Goal: Task Accomplishment & Management: Manage account settings

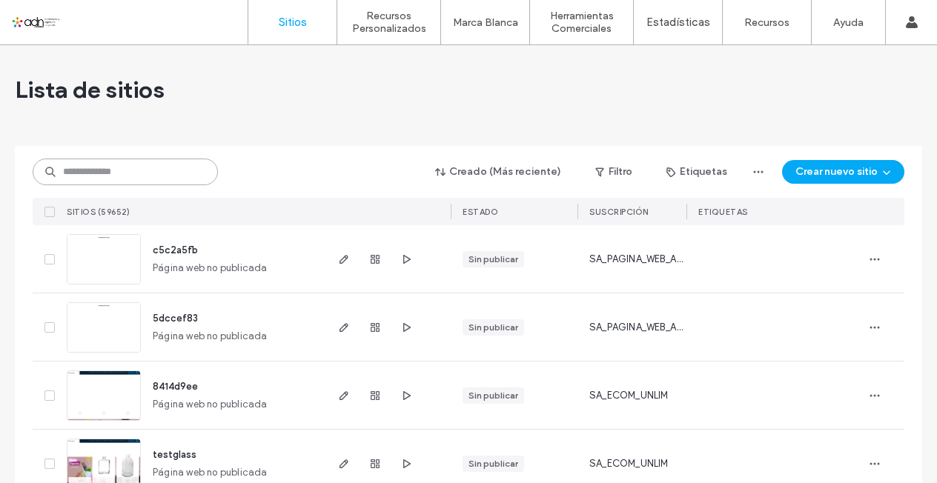
click at [112, 171] on input at bounding box center [125, 172] width 185 height 27
paste input "**********"
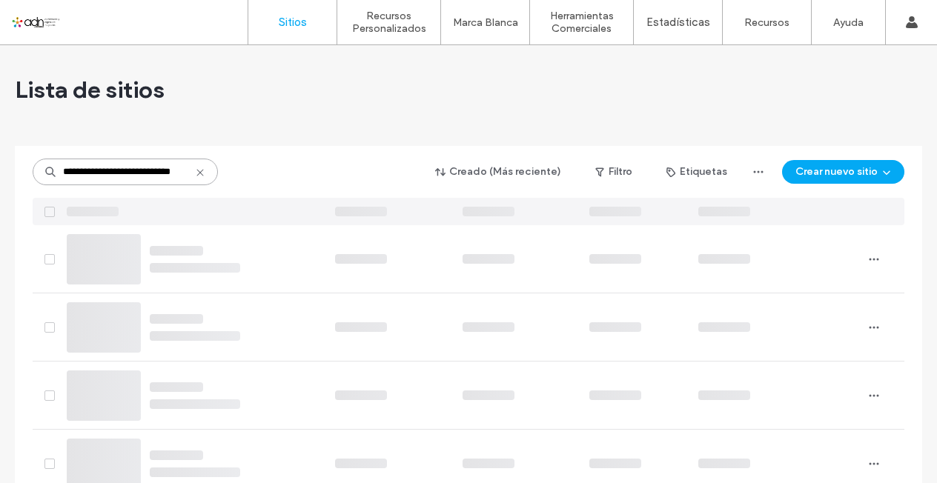
type input "**********"
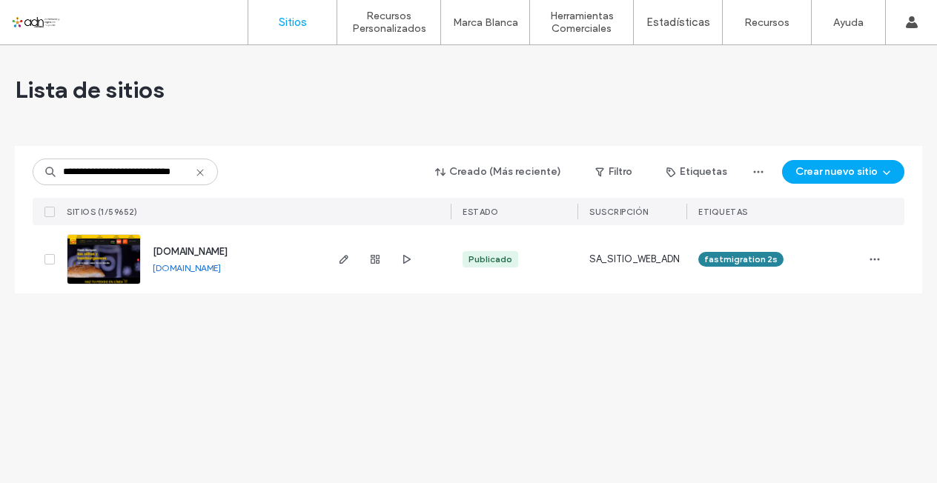
scroll to position [0, 0]
click at [116, 259] on img at bounding box center [103, 285] width 73 height 101
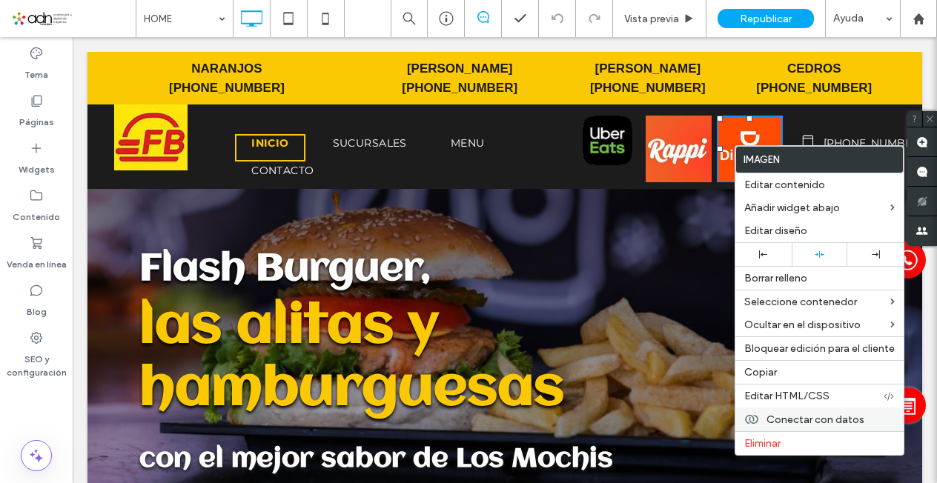
click at [808, 417] on span "Conectar con datos" at bounding box center [816, 420] width 98 height 13
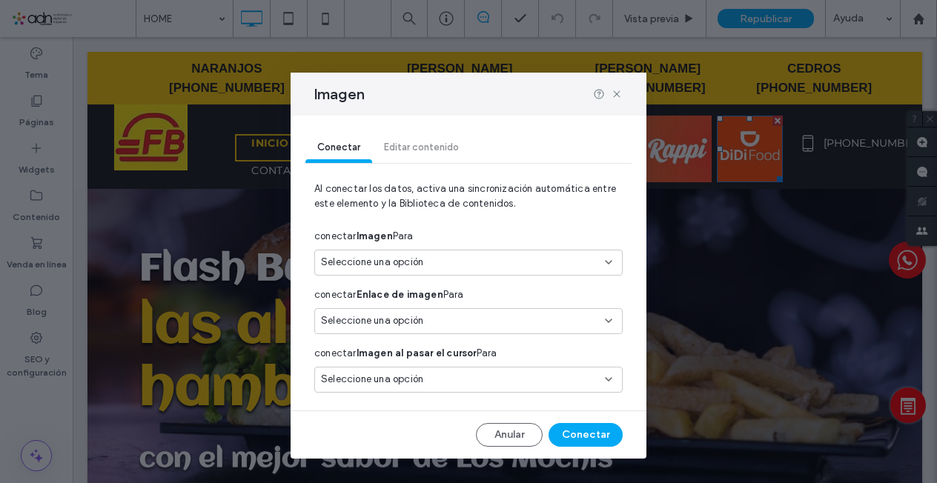
click at [409, 147] on div "Conectar Editar contenido" at bounding box center [469, 148] width 326 height 30
click at [618, 96] on icon at bounding box center [617, 94] width 12 height 12
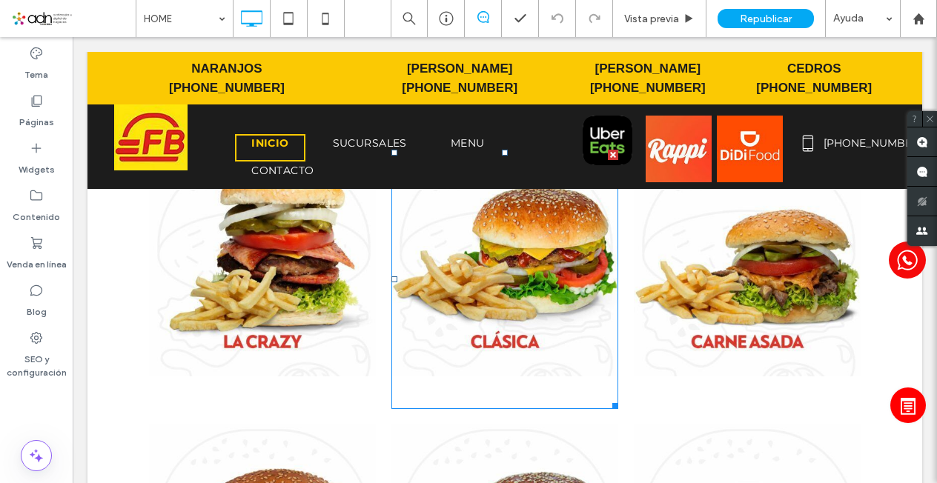
scroll to position [3782, 0]
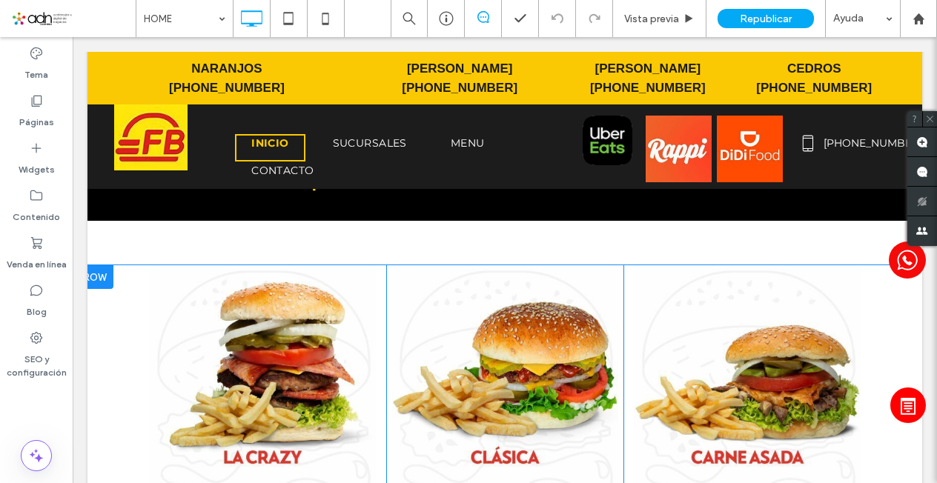
scroll to position [3633, 0]
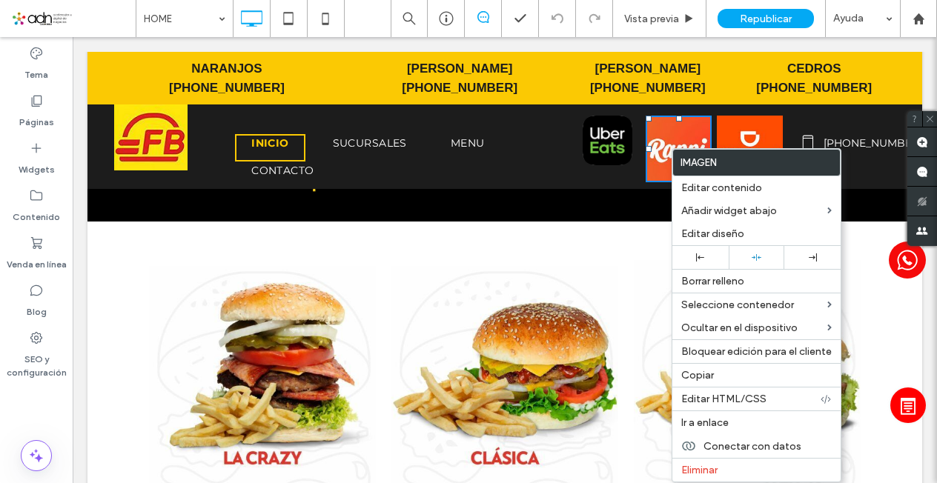
click at [650, 266] on img at bounding box center [747, 373] width 227 height 227
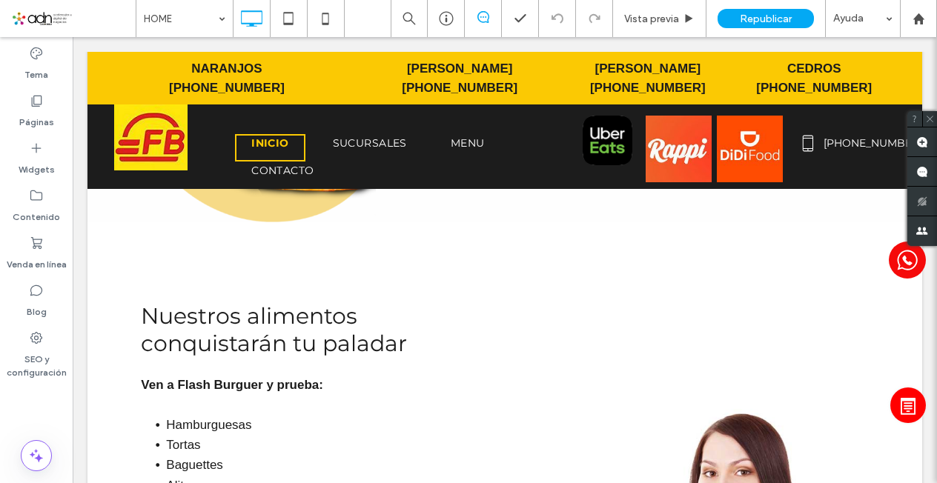
scroll to position [5191, 0]
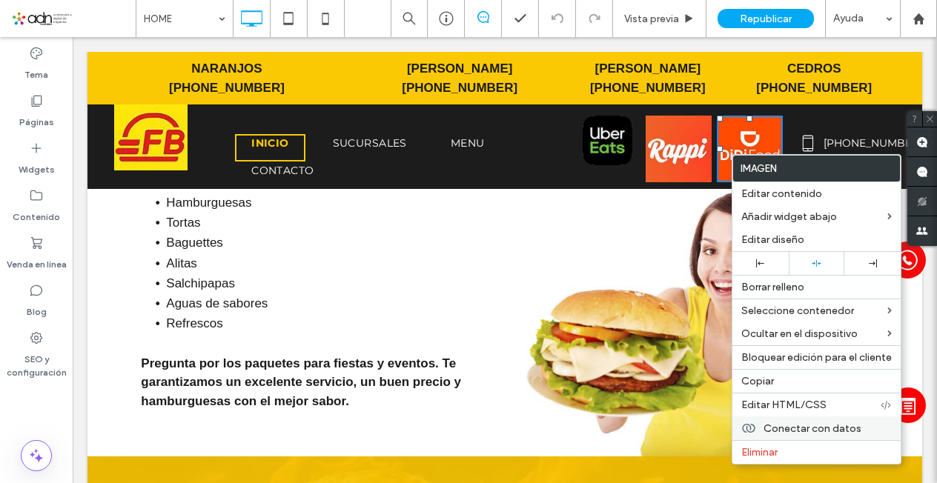
click at [813, 424] on span "Conectar con datos" at bounding box center [813, 429] width 98 height 13
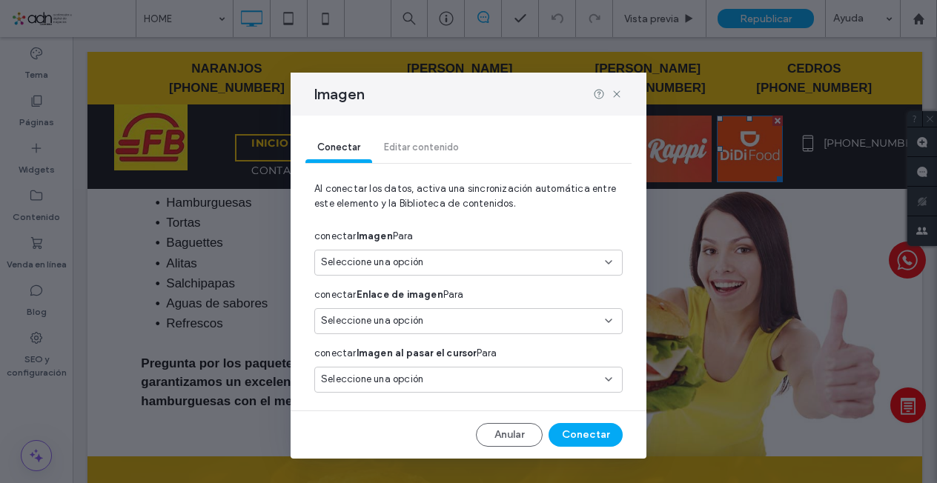
click at [602, 322] on input at bounding box center [463, 321] width 284 height 12
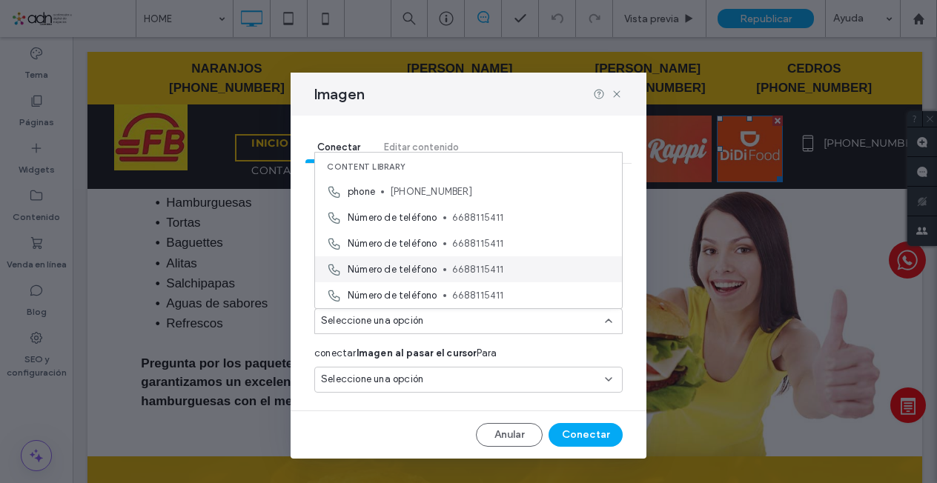
scroll to position [156, 0]
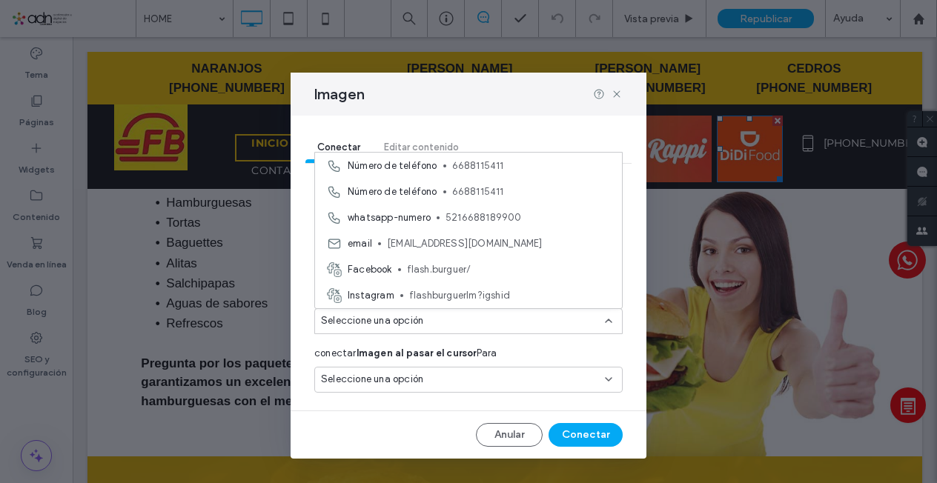
click at [466, 99] on div "Imagen" at bounding box center [469, 94] width 356 height 43
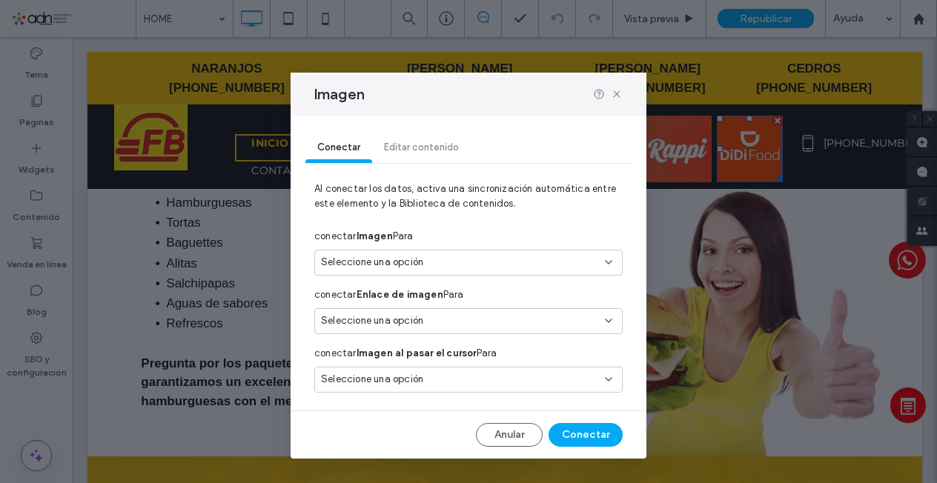
click at [440, 145] on div "Conectar Editar contenido" at bounding box center [469, 148] width 326 height 30
click at [416, 145] on div "Conectar Editar contenido" at bounding box center [469, 148] width 326 height 30
click at [616, 93] on use at bounding box center [616, 93] width 7 height 7
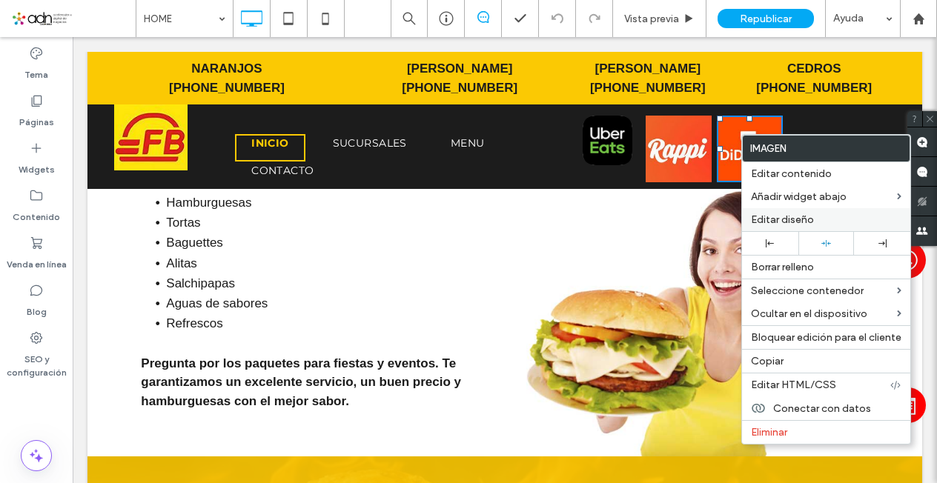
click at [795, 218] on span "Editar diseño" at bounding box center [782, 220] width 63 height 13
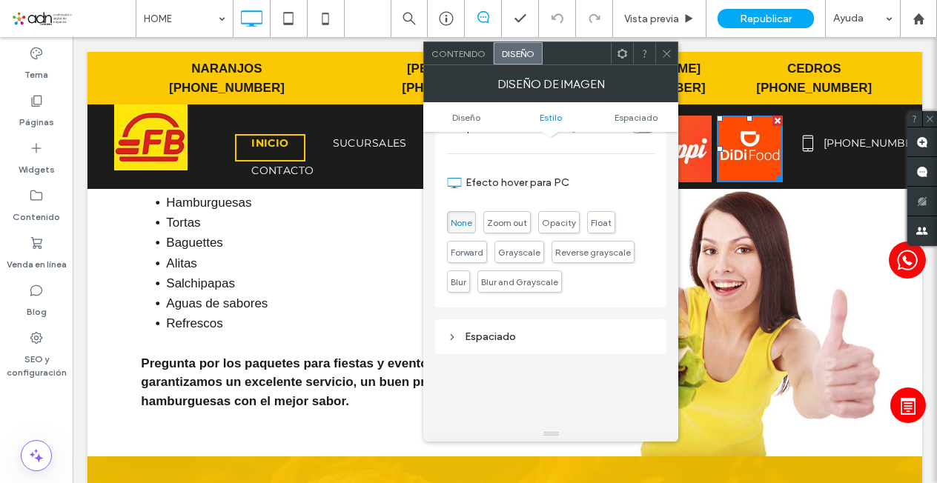
scroll to position [593, 0]
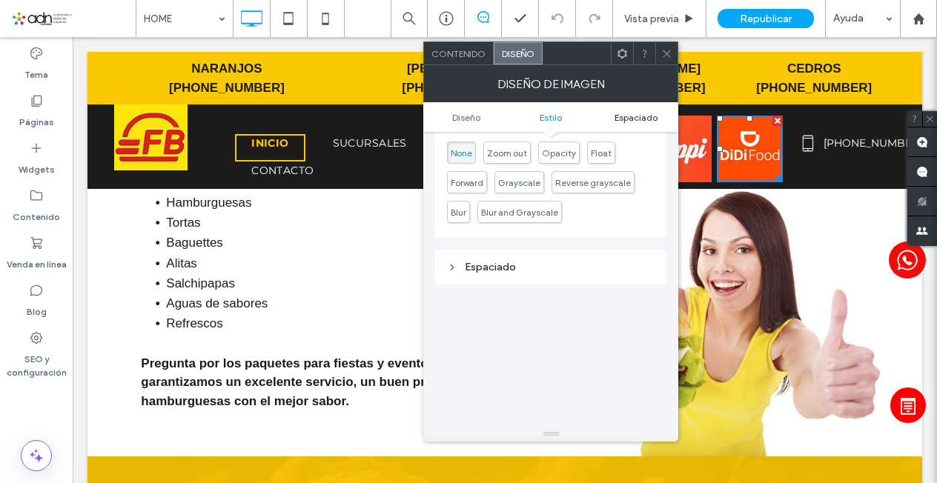
click at [627, 120] on span "Espaciado" at bounding box center [636, 117] width 43 height 11
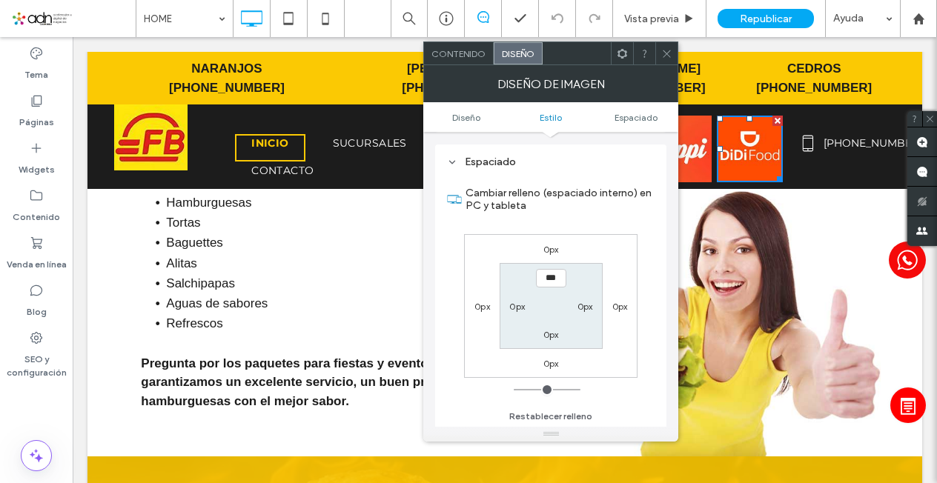
scroll to position [699, 0]
click at [667, 56] on icon at bounding box center [666, 53] width 11 height 11
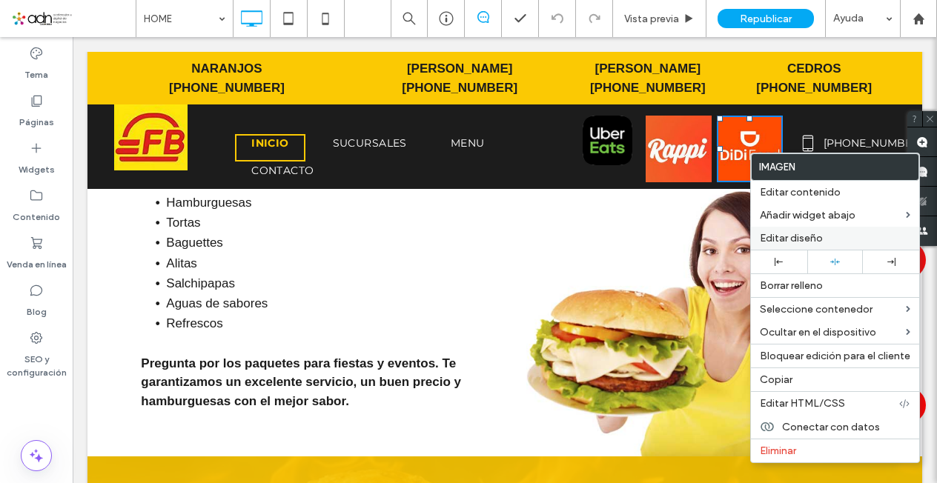
click at [813, 242] on span "Editar diseño" at bounding box center [791, 238] width 63 height 13
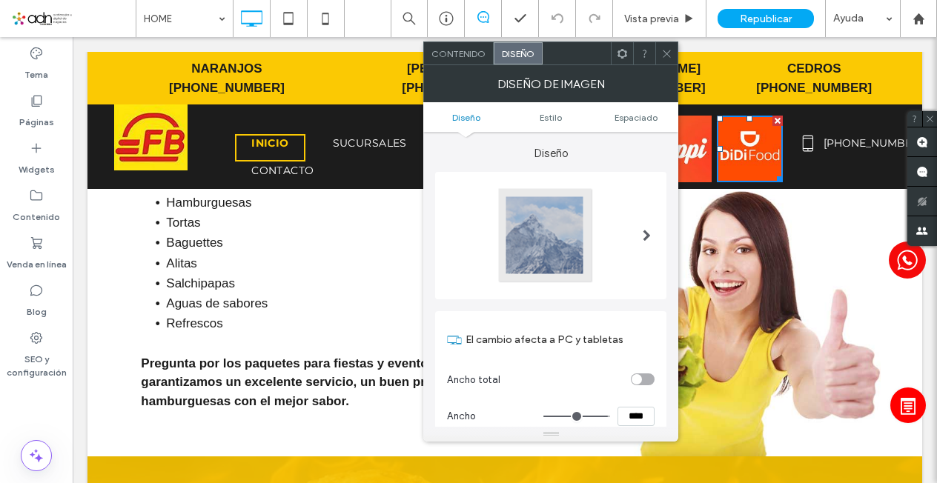
click at [663, 62] on span at bounding box center [666, 53] width 11 height 22
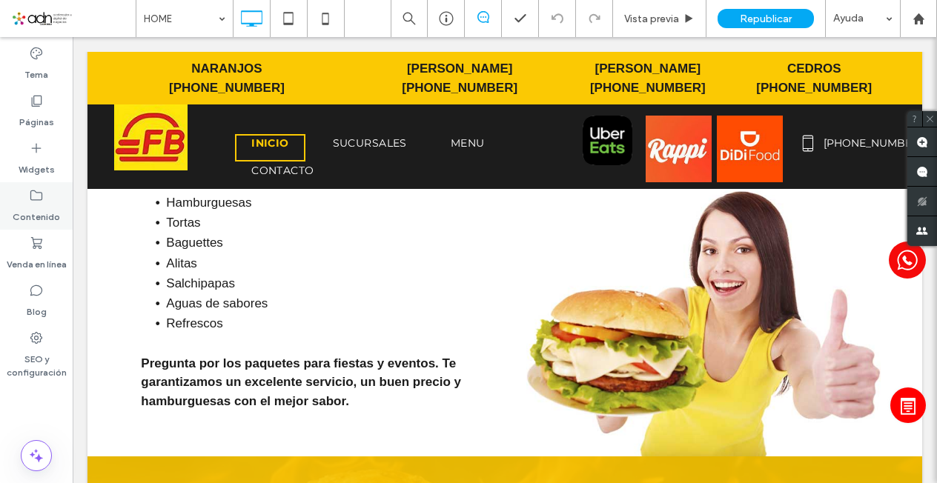
click at [43, 204] on label "Contenido" at bounding box center [36, 213] width 47 height 21
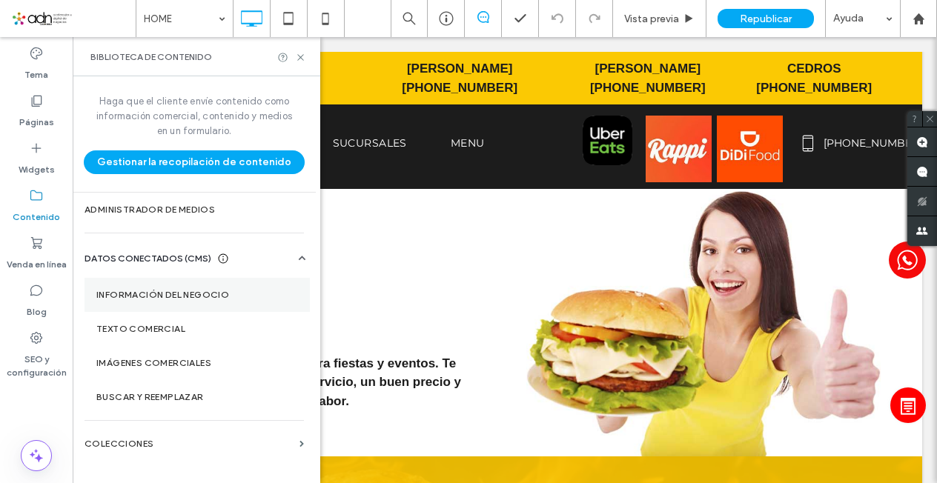
click at [208, 297] on label "Información del negocio" at bounding box center [197, 295] width 202 height 10
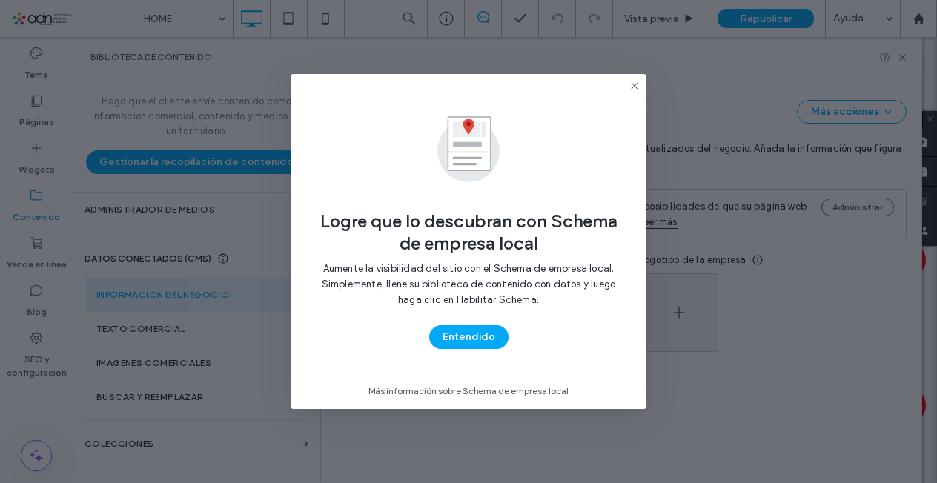
type input "**********"
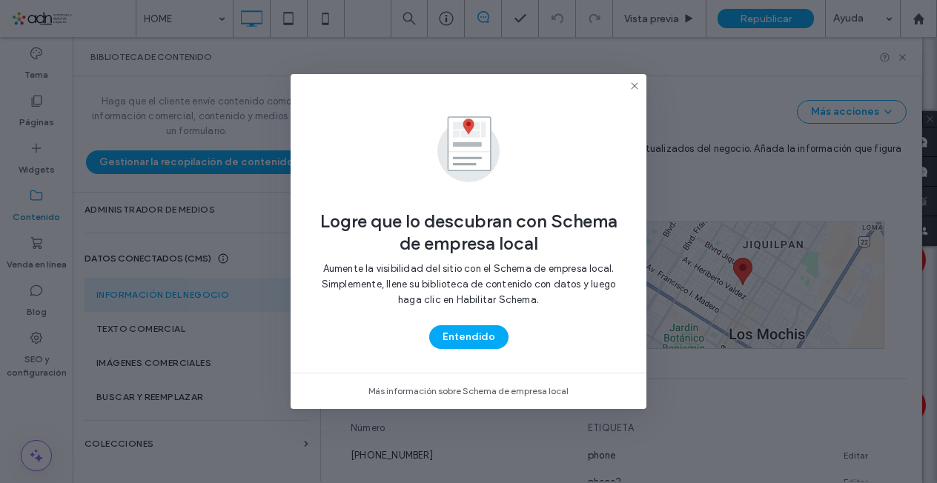
click at [630, 86] on icon at bounding box center [635, 86] width 12 height 12
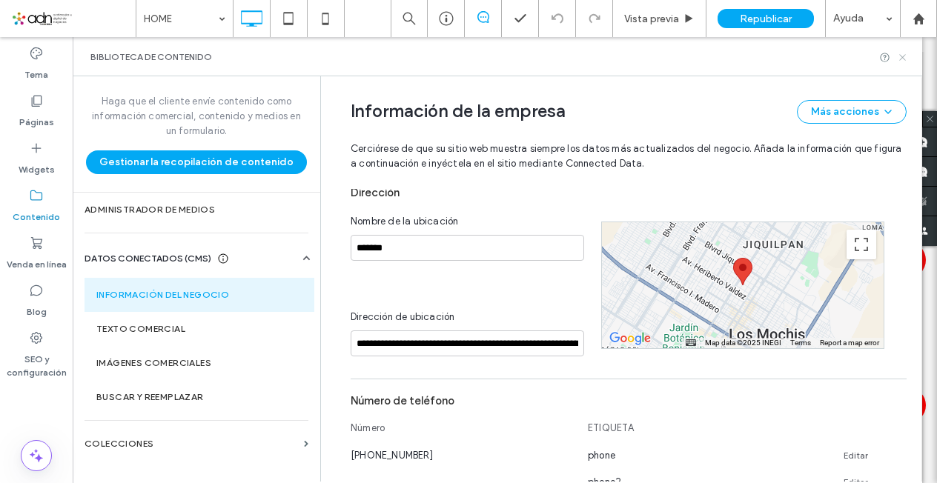
drag, startPoint x: 903, startPoint y: 58, endPoint x: 825, endPoint y: 27, distance: 83.9
click at [903, 58] on use at bounding box center [902, 57] width 6 height 6
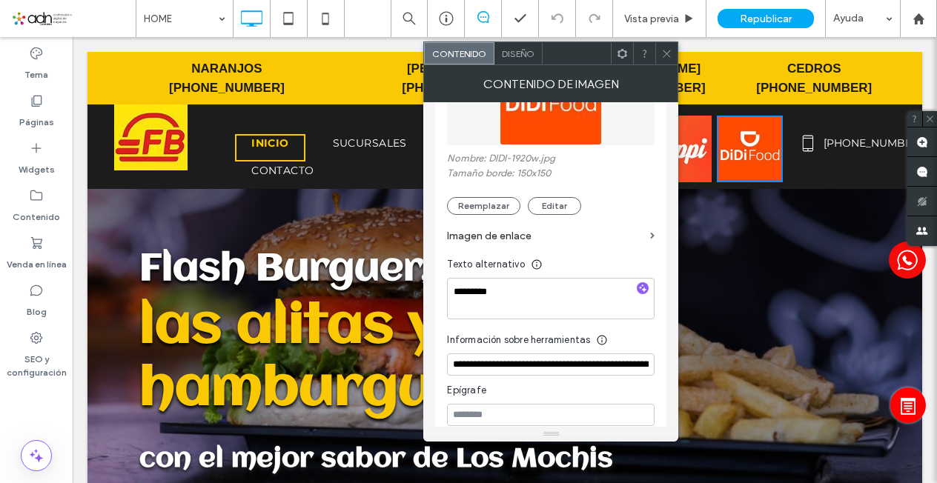
scroll to position [420, 0]
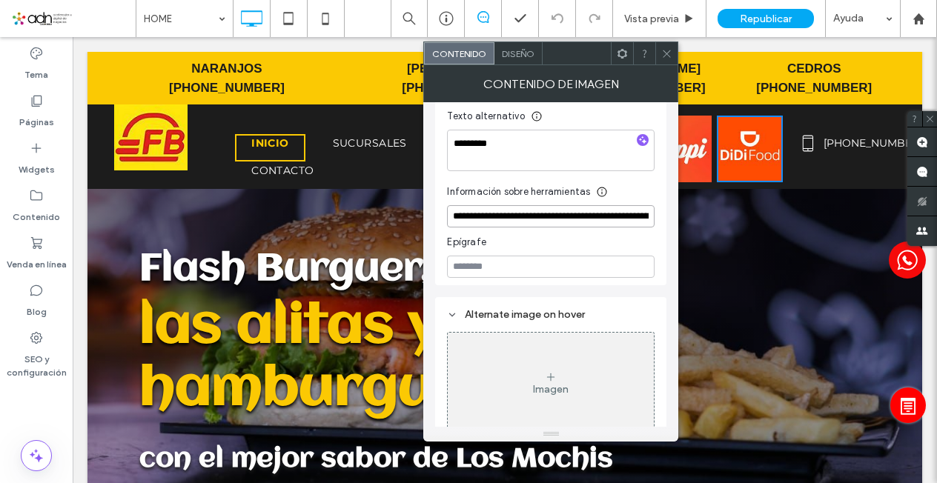
click at [591, 207] on input "**********" at bounding box center [551, 216] width 208 height 22
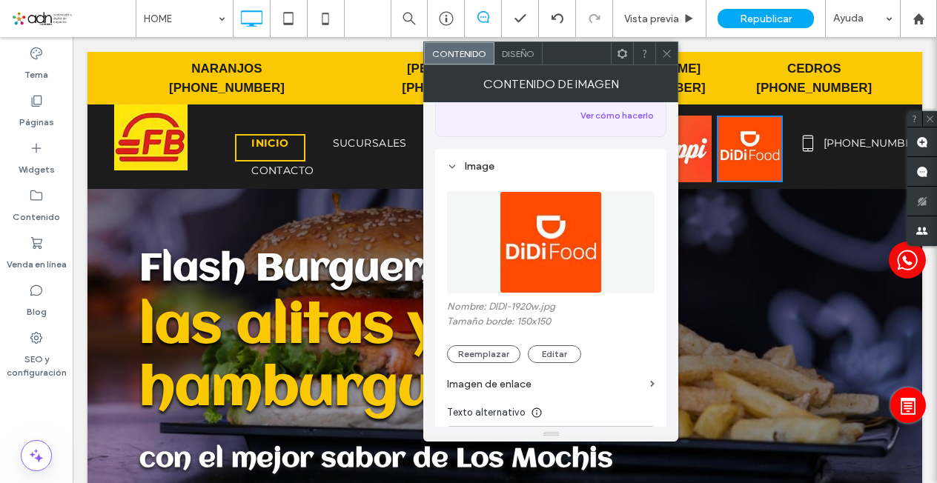
scroll to position [198, 0]
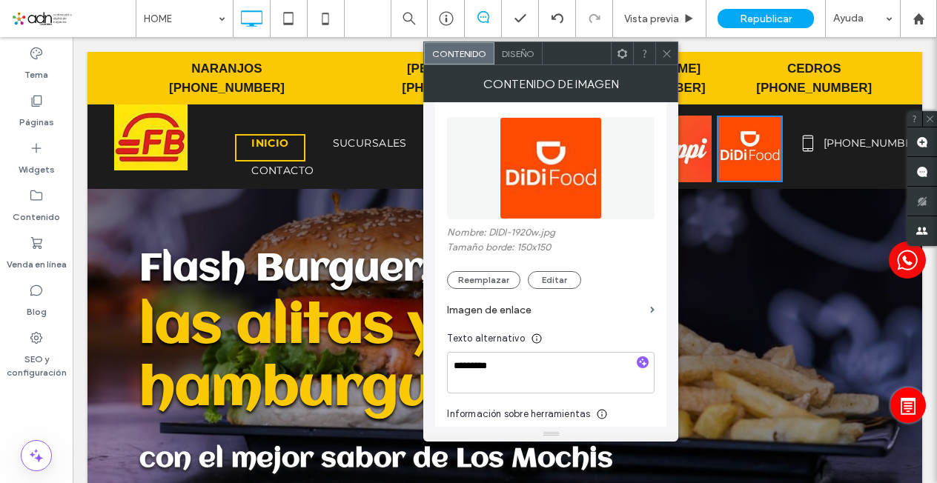
click at [647, 297] on section "Imagen de enlace" at bounding box center [551, 310] width 208 height 42
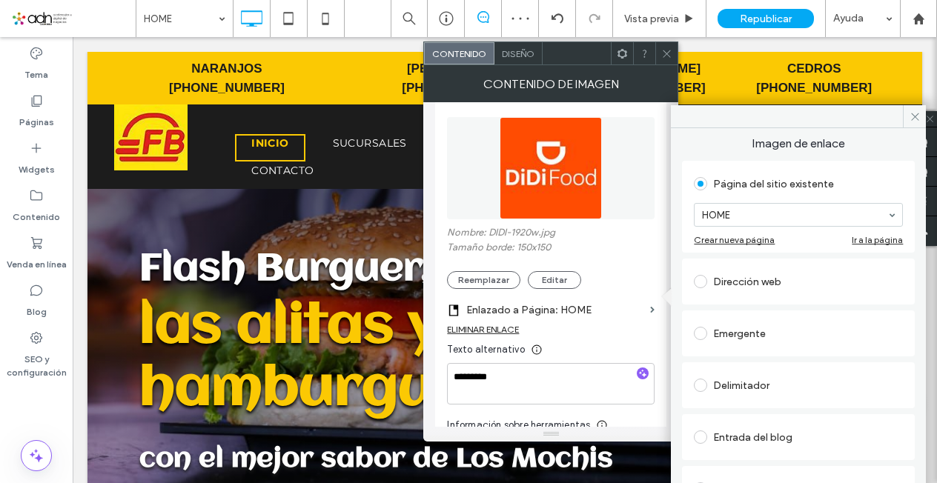
click at [702, 280] on span at bounding box center [700, 281] width 13 height 13
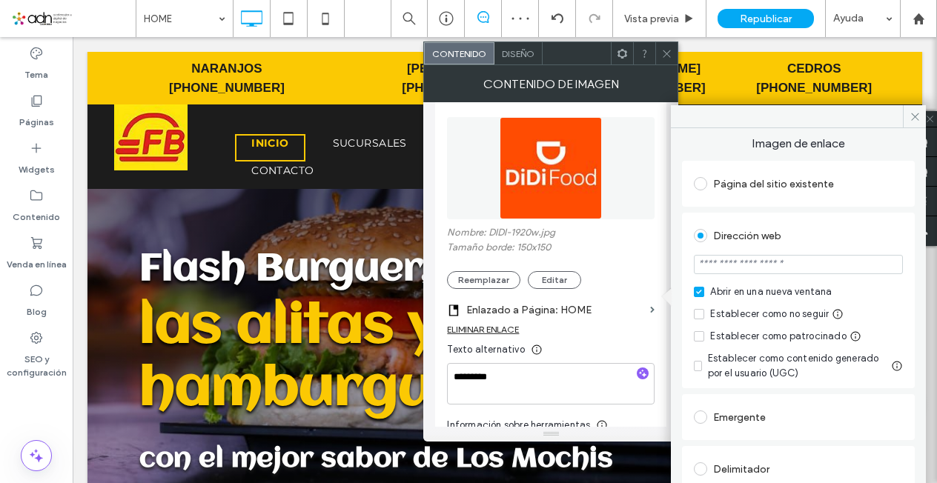
click at [748, 266] on input "url" at bounding box center [798, 264] width 209 height 19
paste input "**********"
type input "**********"
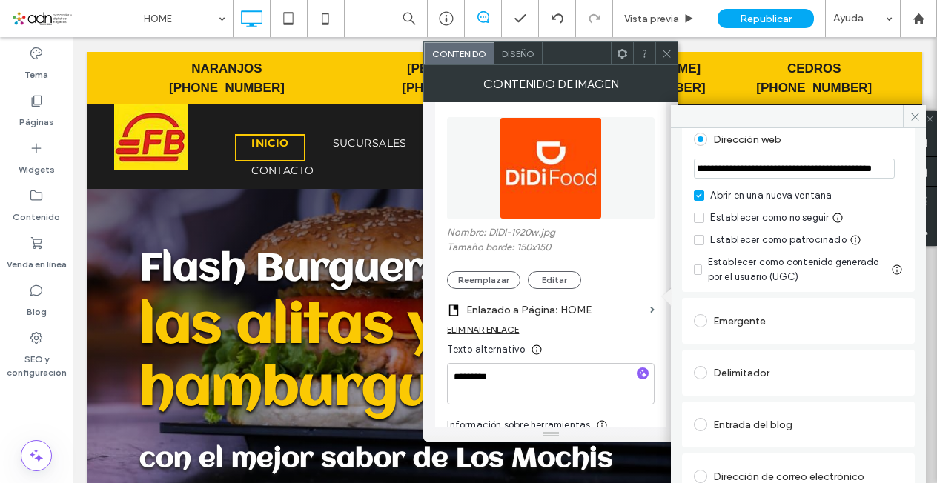
scroll to position [74, 0]
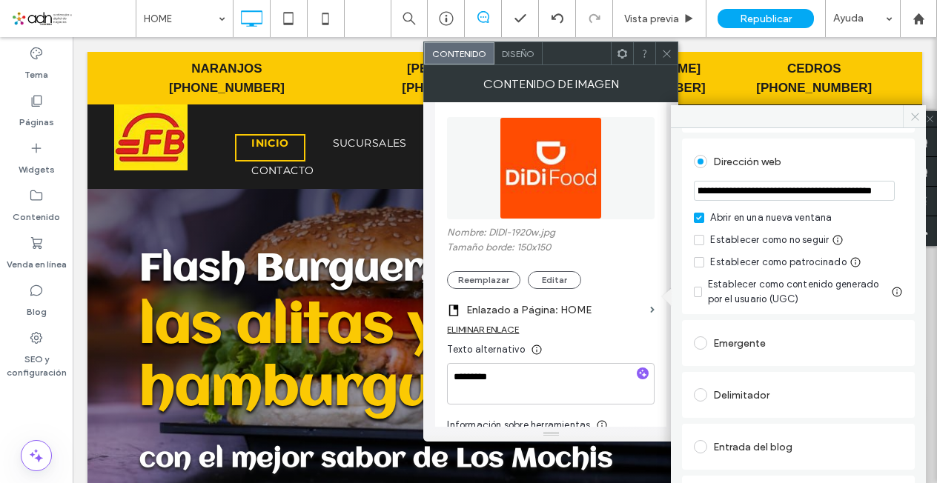
click at [917, 119] on use at bounding box center [914, 116] width 7 height 7
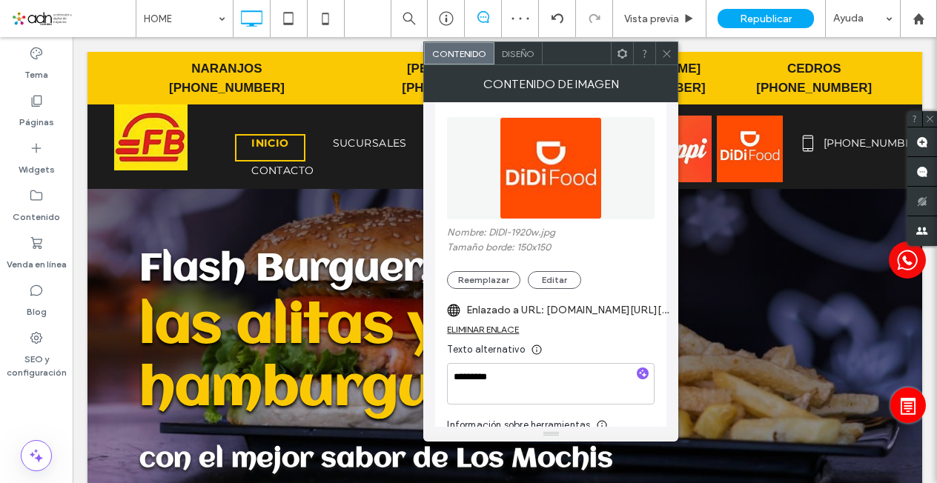
click at [669, 51] on icon at bounding box center [666, 53] width 11 height 11
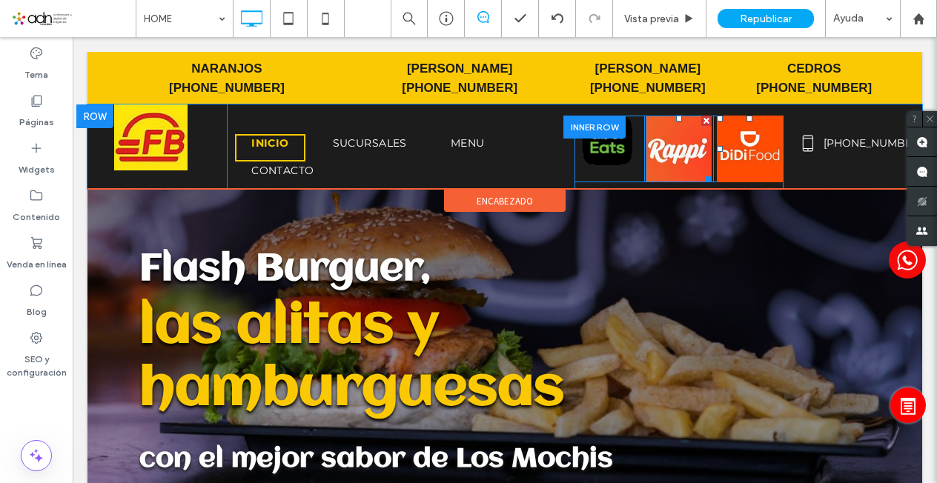
click at [673, 155] on img at bounding box center [679, 149] width 67 height 67
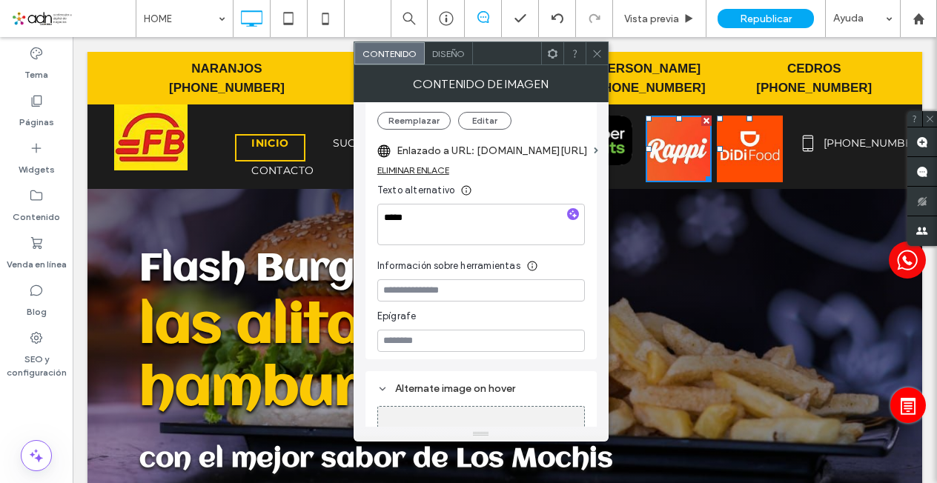
scroll to position [283, 0]
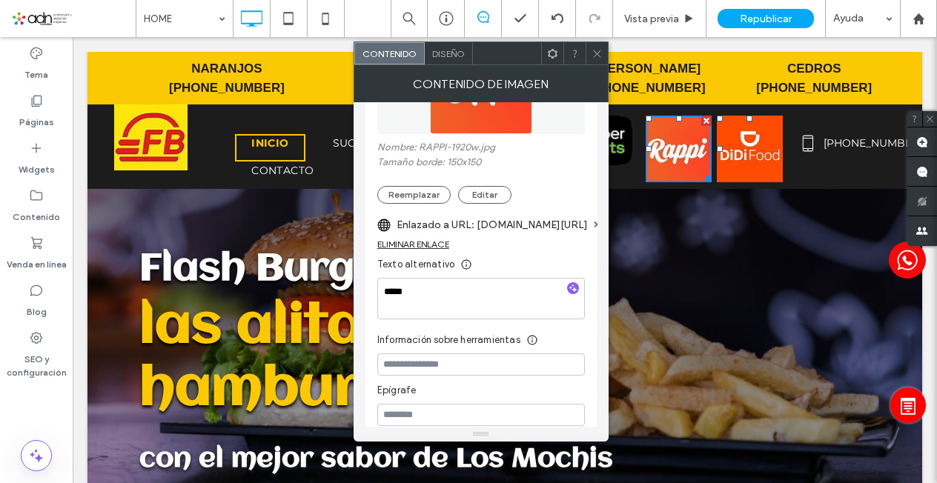
click at [595, 58] on icon at bounding box center [597, 53] width 11 height 11
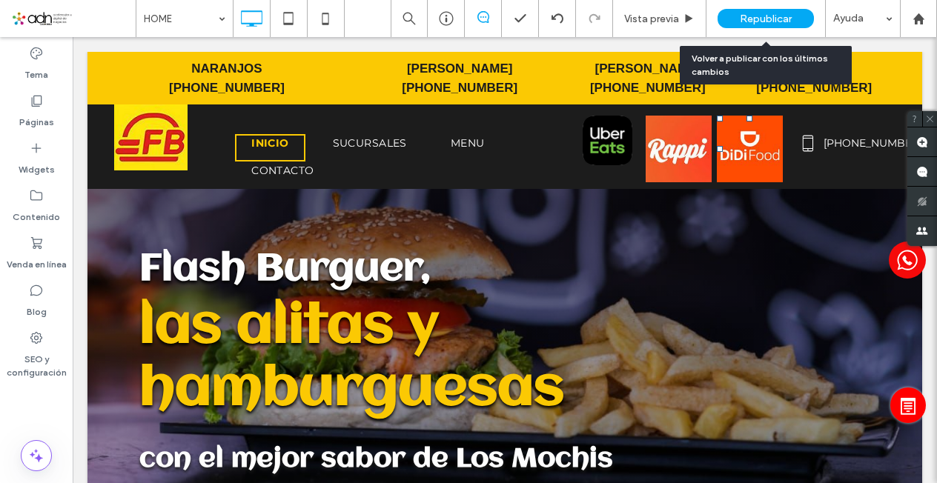
click at [759, 14] on span "Republicar" at bounding box center [766, 19] width 52 height 13
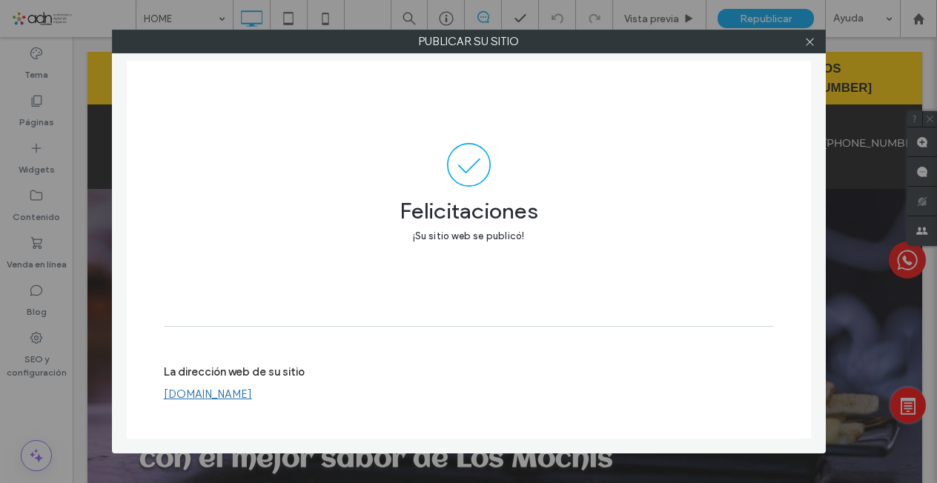
click at [217, 396] on link "[DOMAIN_NAME]" at bounding box center [208, 394] width 88 height 13
click at [814, 44] on icon at bounding box center [810, 41] width 11 height 11
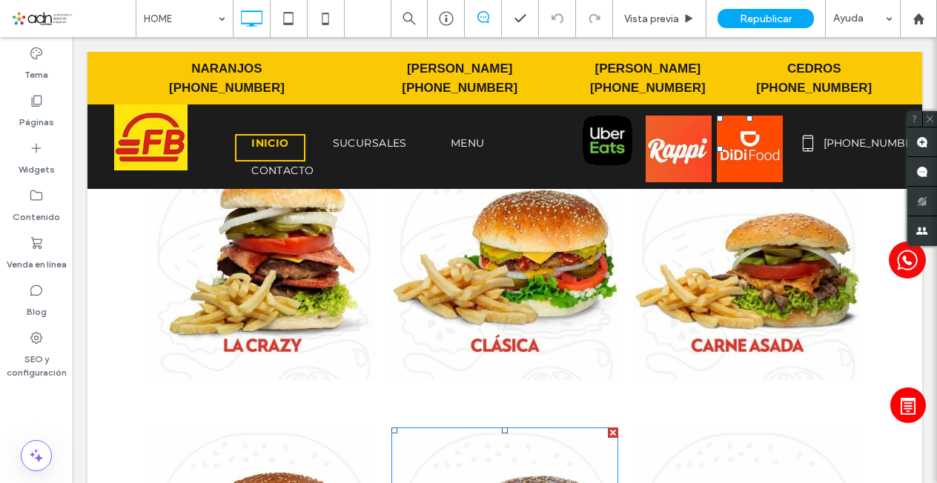
scroll to position [3633, 0]
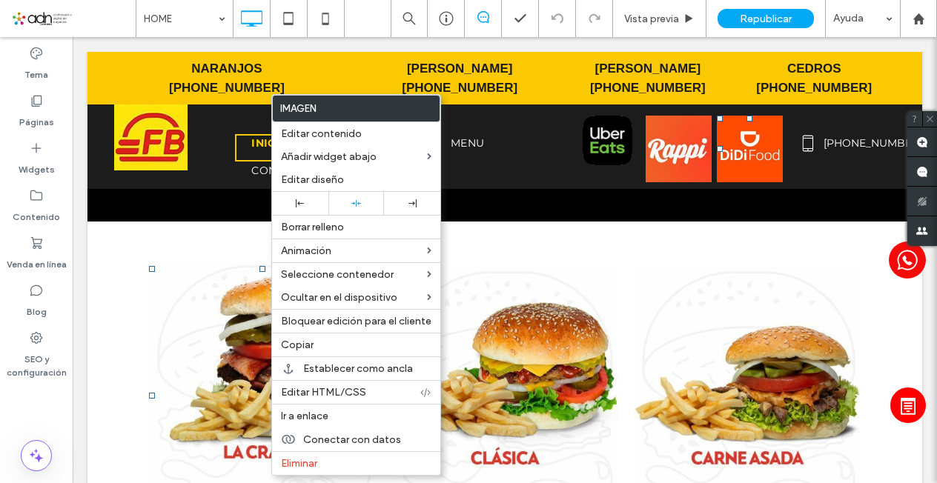
click at [202, 294] on img at bounding box center [262, 373] width 227 height 227
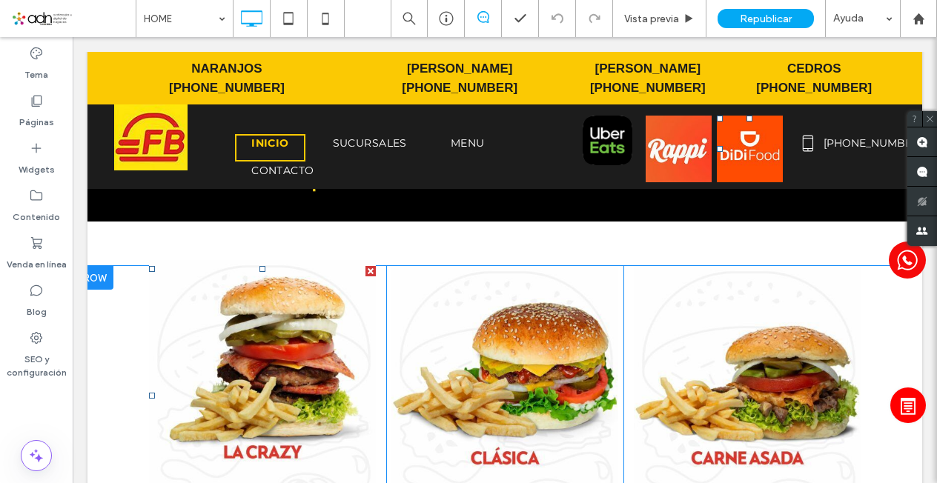
click at [202, 294] on img at bounding box center [262, 373] width 227 height 227
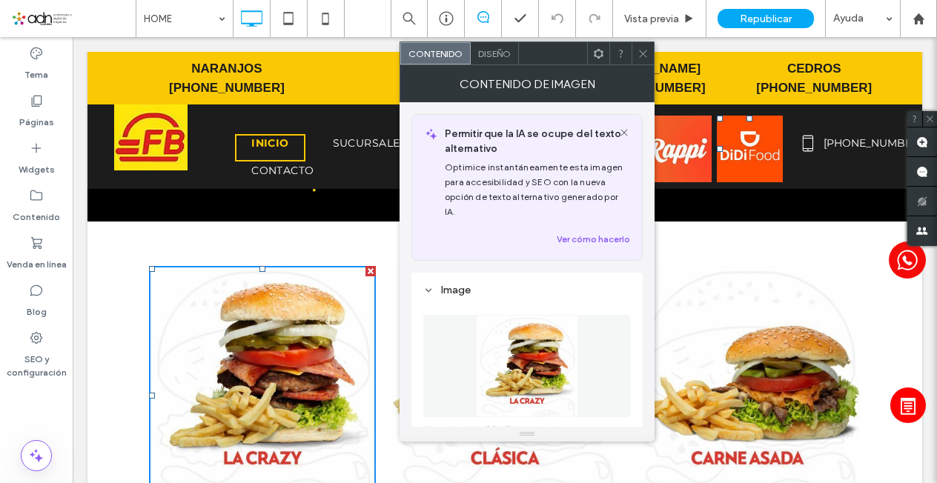
scroll to position [222, 0]
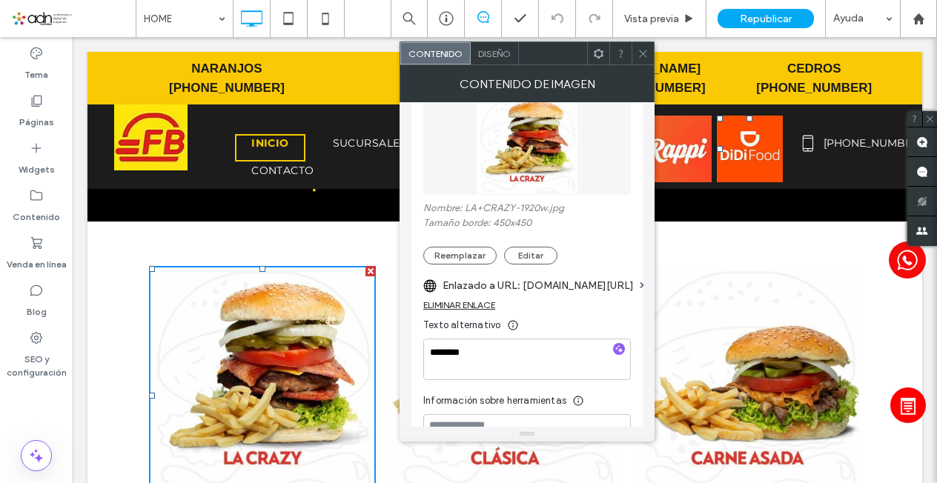
click at [644, 52] on icon at bounding box center [643, 53] width 11 height 11
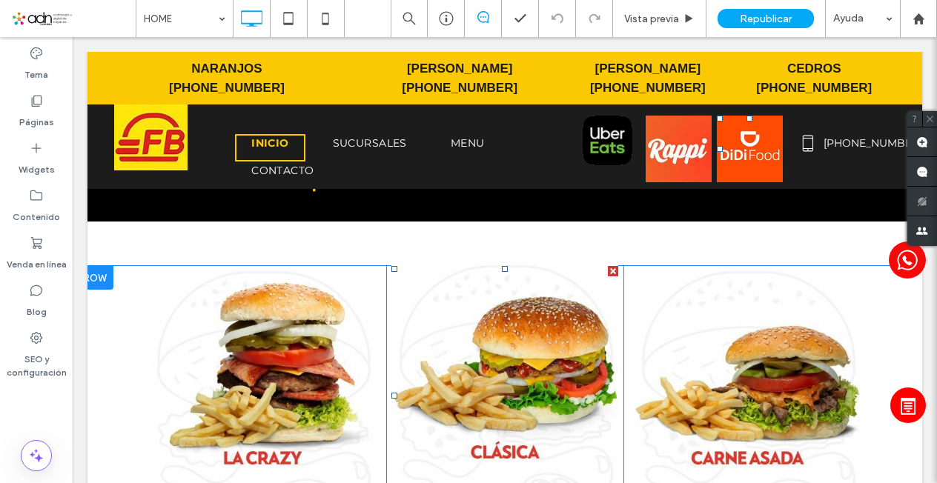
click at [526, 319] on img at bounding box center [505, 373] width 227 height 227
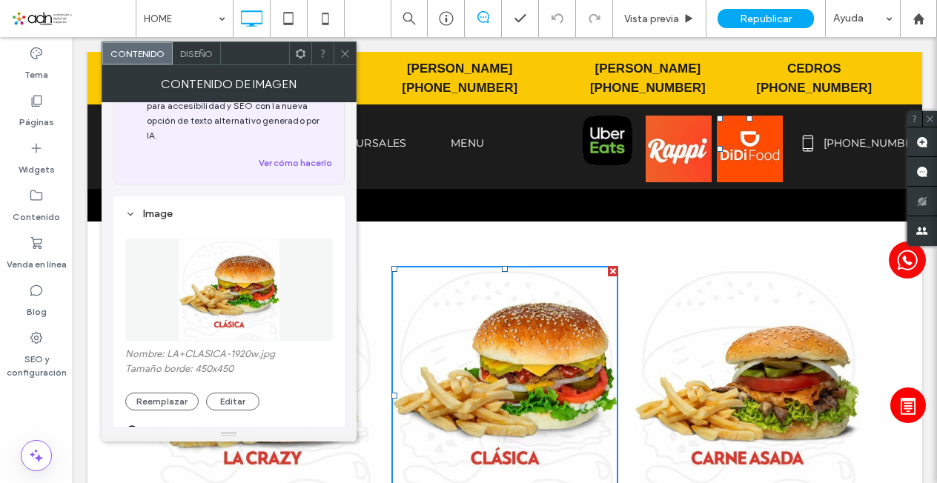
scroll to position [148, 0]
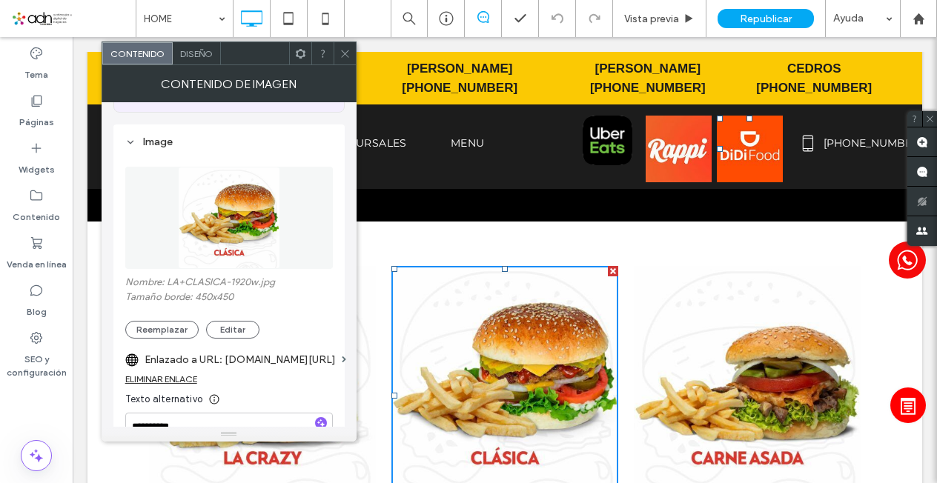
click at [349, 65] on div "Contenido Diseño" at bounding box center [229, 54] width 255 height 24
click at [349, 56] on icon at bounding box center [345, 53] width 11 height 11
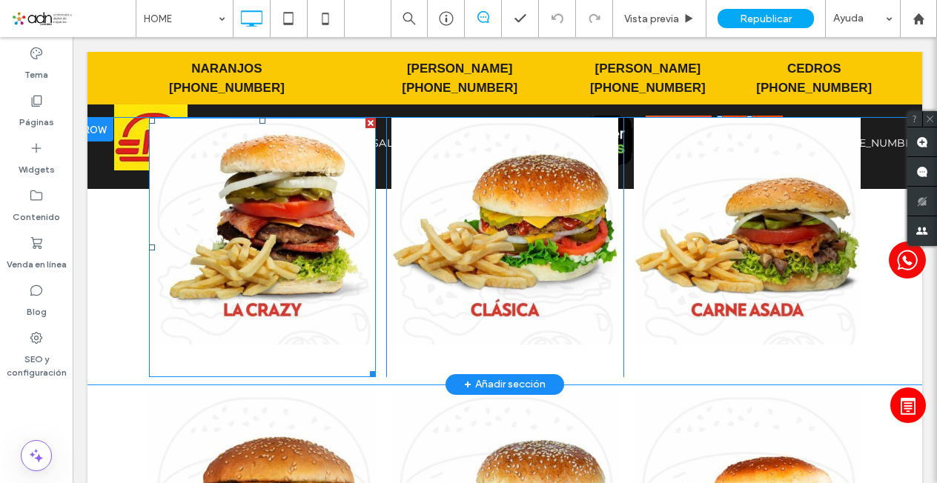
scroll to position [3856, 0]
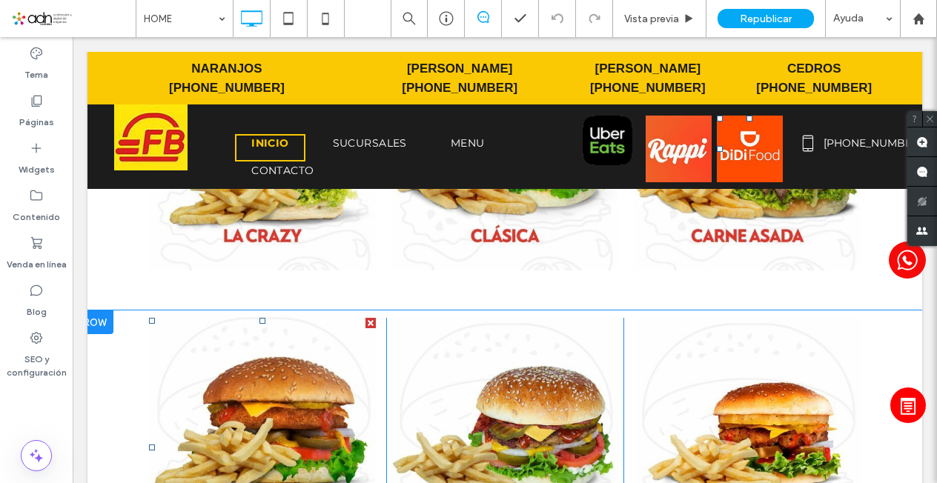
click at [299, 378] on img at bounding box center [262, 425] width 227 height 227
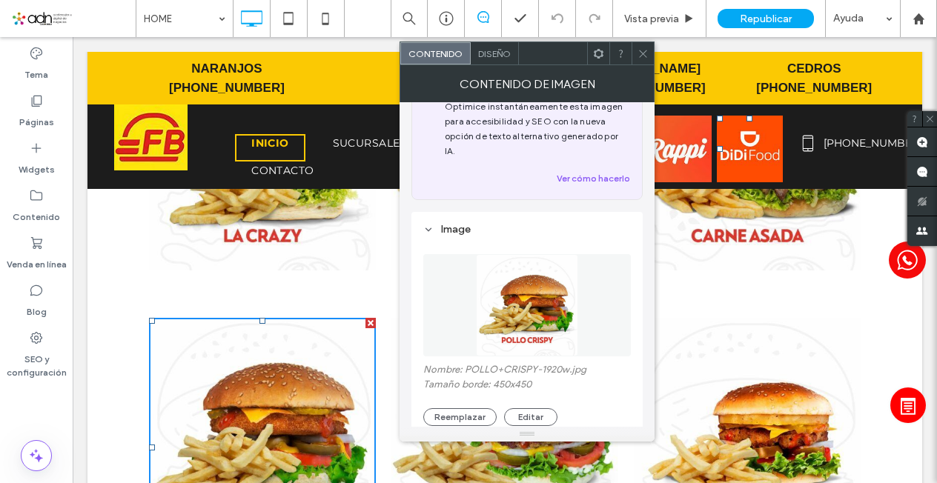
scroll to position [209, 0]
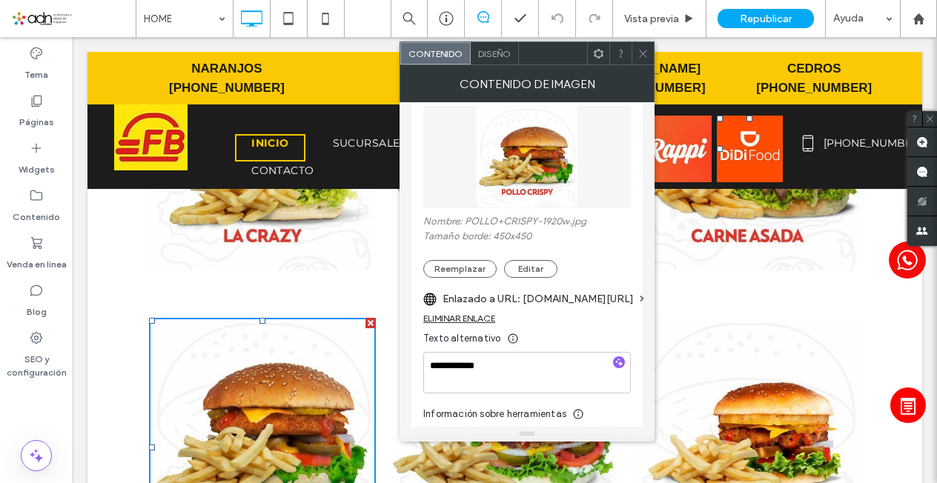
click at [648, 55] on icon at bounding box center [643, 53] width 11 height 11
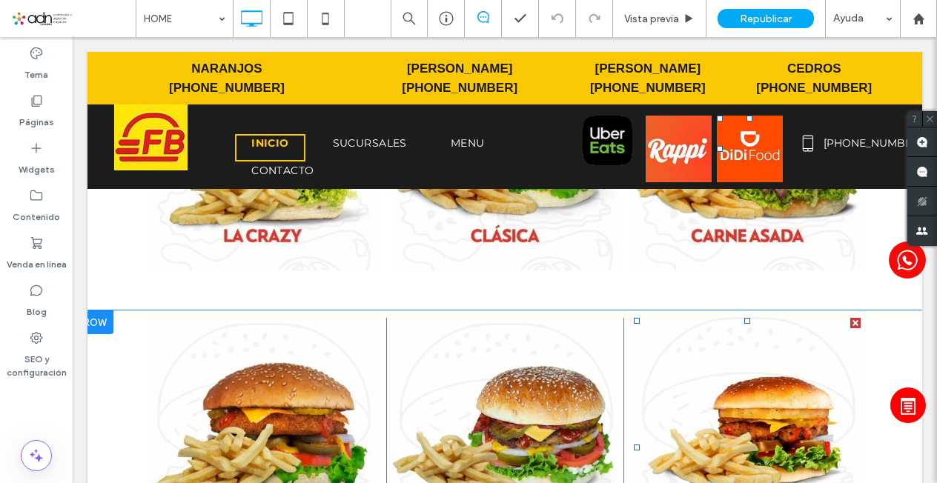
click at [679, 366] on img at bounding box center [747, 425] width 227 height 227
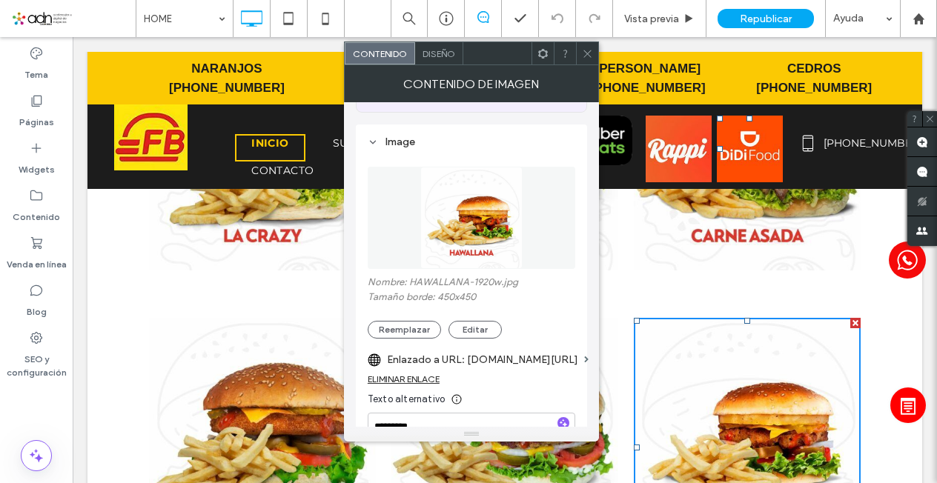
scroll to position [222, 0]
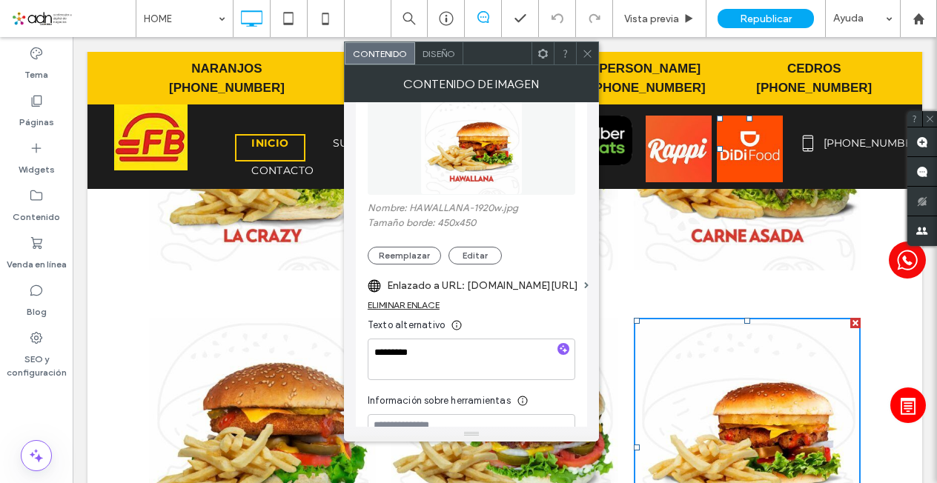
click at [590, 60] on span at bounding box center [587, 53] width 11 height 22
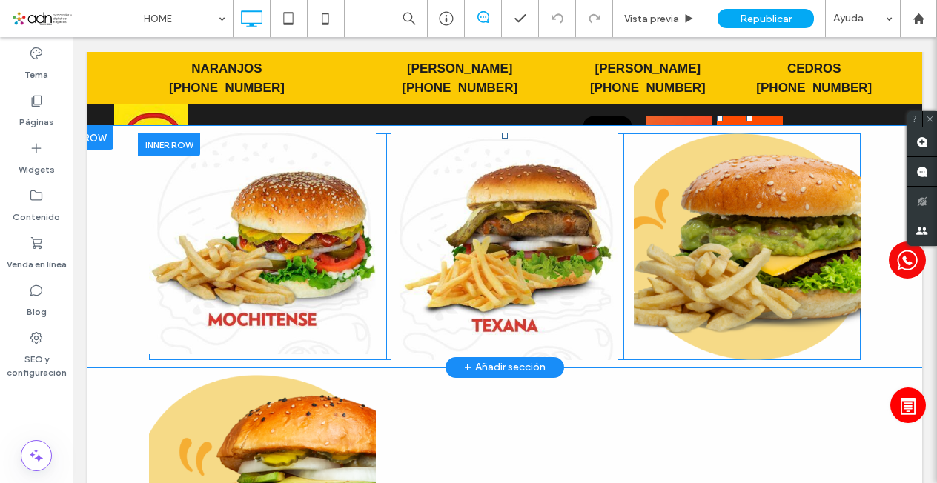
scroll to position [4672, 0]
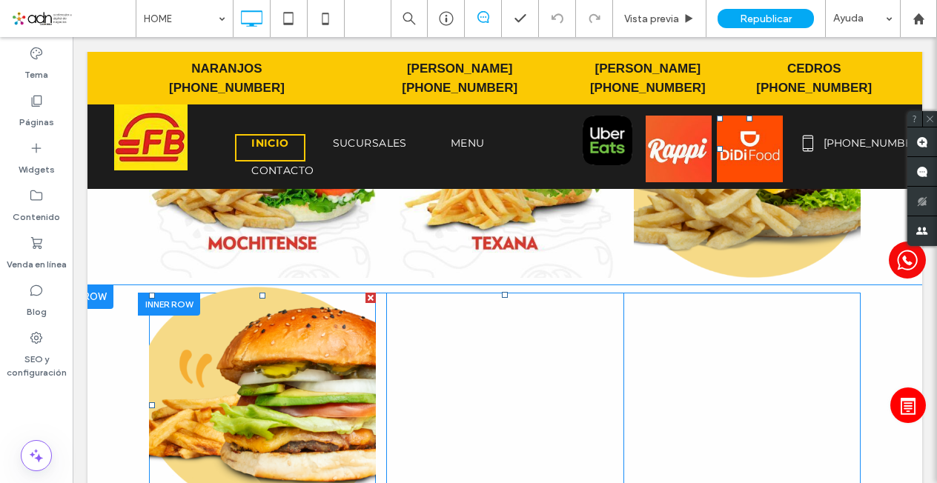
click at [329, 385] on img at bounding box center [262, 400] width 227 height 227
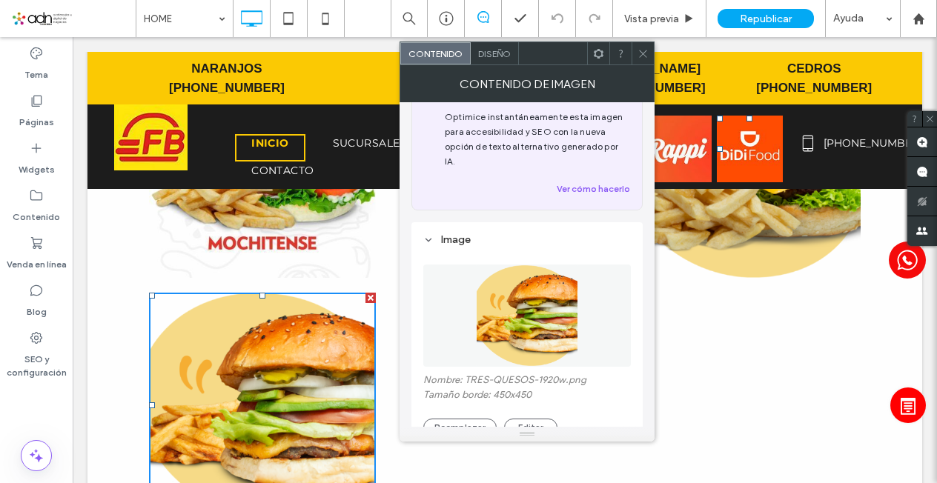
scroll to position [74, 0]
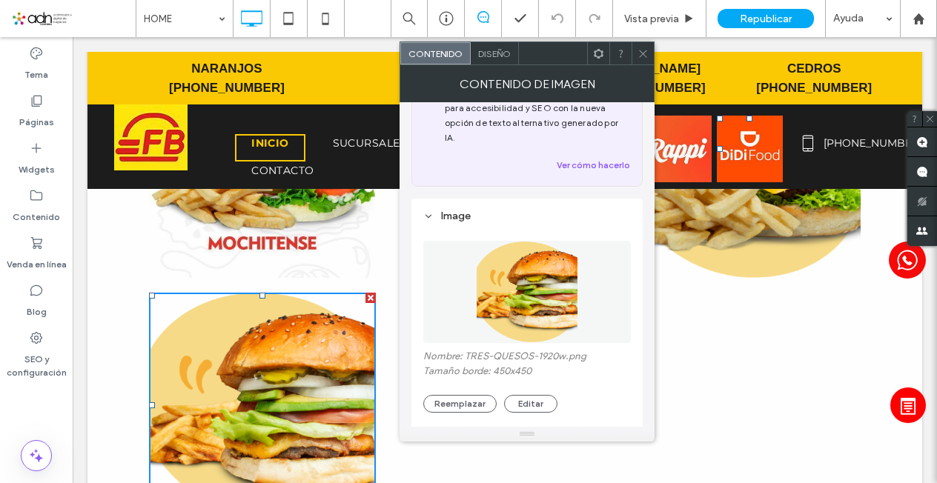
click at [642, 56] on icon at bounding box center [643, 53] width 11 height 11
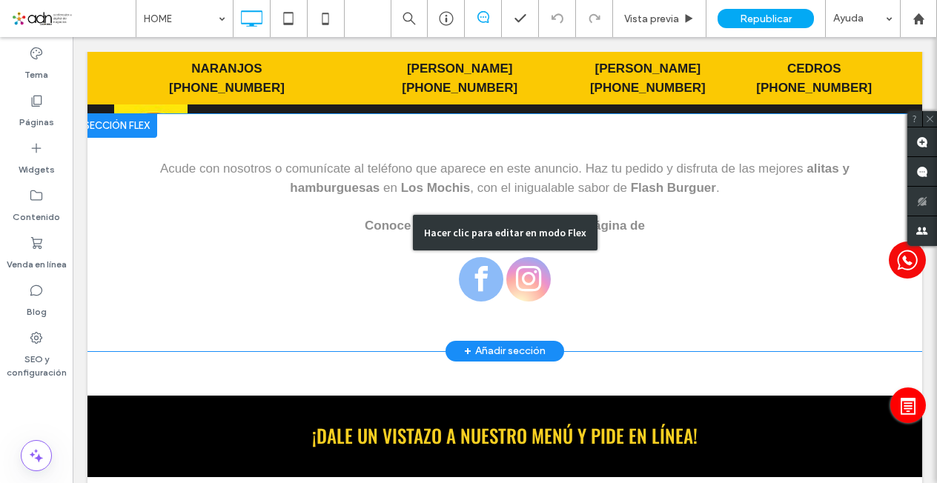
scroll to position [3337, 0]
